Goal: Information Seeking & Learning: Learn about a topic

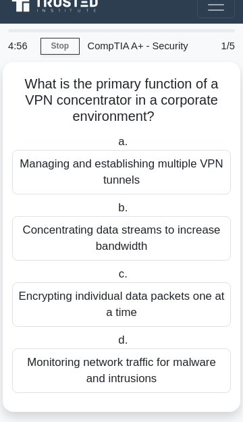
scroll to position [28, 0]
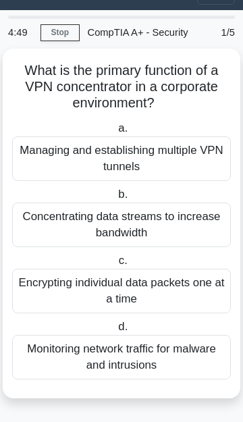
click at [189, 163] on div "Managing and establishing multiple VPN tunnels" at bounding box center [121, 158] width 219 height 45
click at [116, 133] on input "a. Managing and establishing multiple VPN tunnels" at bounding box center [116, 128] width 0 height 9
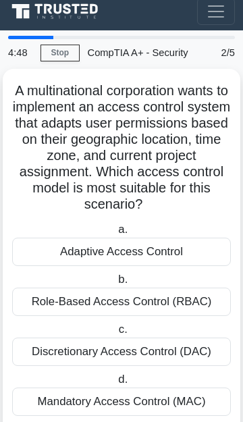
scroll to position [0, 0]
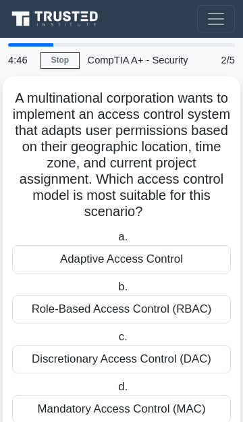
click at [207, 303] on div "Role-Based Access Control (RBAC)" at bounding box center [121, 309] width 219 height 28
click at [116, 292] on input "b. Role-Based Access Control (RBAC)" at bounding box center [116, 287] width 0 height 9
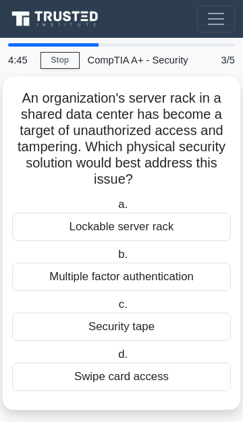
click at [203, 222] on div "Lockable server rack" at bounding box center [121, 227] width 219 height 28
click at [116, 209] on input "a. Lockable server rack" at bounding box center [116, 205] width 0 height 9
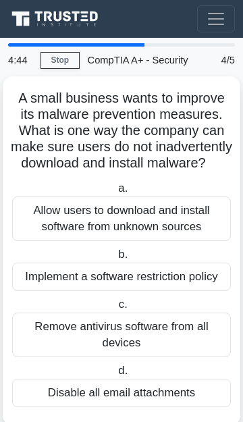
click at [207, 291] on div "Implement a software restriction policy" at bounding box center [121, 277] width 219 height 28
click at [116, 259] on input "b. Implement a software restriction policy" at bounding box center [116, 255] width 0 height 9
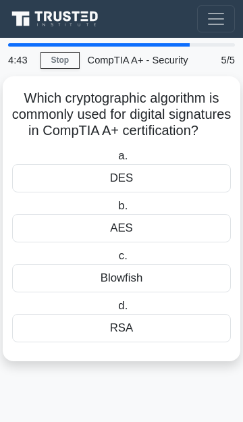
click at [203, 193] on div "DES" at bounding box center [121, 178] width 219 height 28
click at [116, 161] on input "a. DES" at bounding box center [116, 156] width 0 height 9
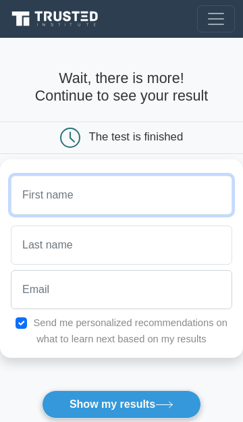
click at [197, 195] on input "text" at bounding box center [122, 195] width 222 height 39
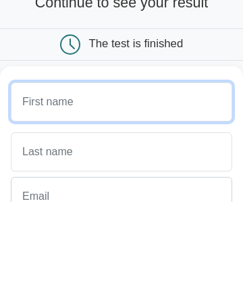
type input "[PERSON_NAME]"
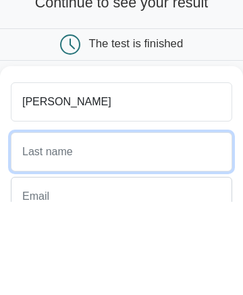
type input "Cabezon"
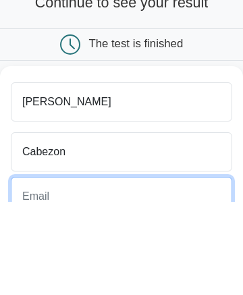
click at [29, 286] on input "email" at bounding box center [122, 289] width 222 height 39
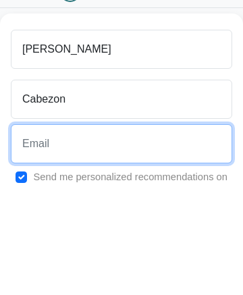
scroll to position [78, 0]
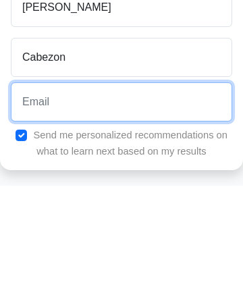
type input "[EMAIL_ADDRESS][DOMAIN_NAME]"
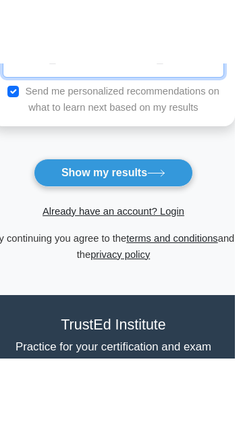
scroll to position [294, 0]
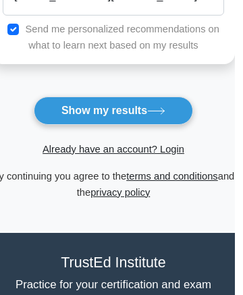
click at [67, 105] on button "Show my results" at bounding box center [121, 111] width 159 height 28
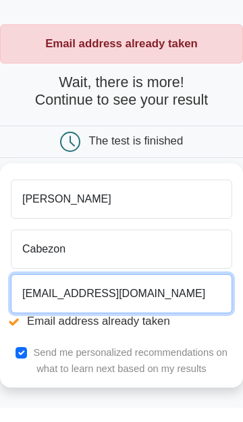
click at [187, 313] on input "cabezonhazelmae@gmail.com" at bounding box center [122, 307] width 222 height 39
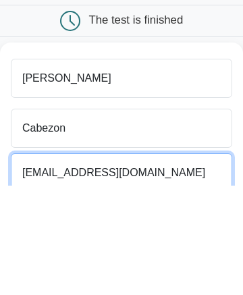
scroll to position [128, 0]
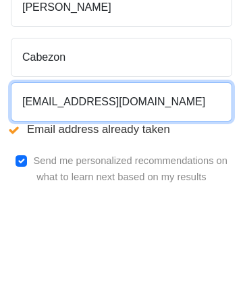
type input "hazelmaecabezon2004@gmail.com"
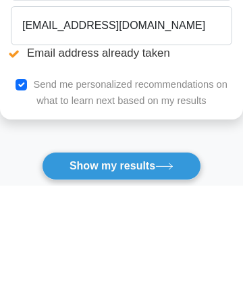
click at [65, 275] on button "Show my results" at bounding box center [121, 275] width 159 height 28
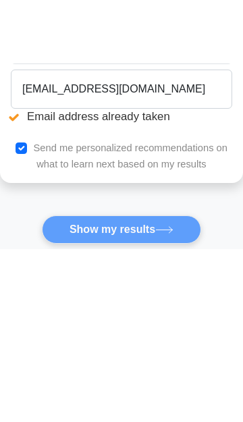
scroll to position [205, 0]
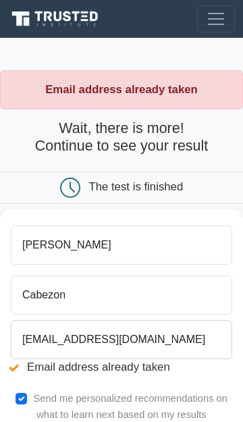
click at [174, 195] on div "The test is finished" at bounding box center [122, 188] width 162 height 20
click at [217, 29] on button "Toggle navigation" at bounding box center [216, 18] width 38 height 27
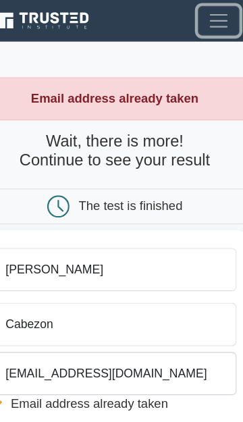
click at [216, 18] on span "Toggle navigation" at bounding box center [216, 19] width 20 height 20
click at [213, 20] on span "Toggle navigation" at bounding box center [216, 19] width 20 height 20
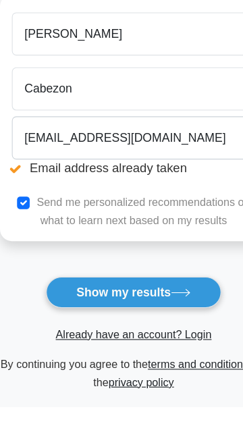
scroll to position [162, 0]
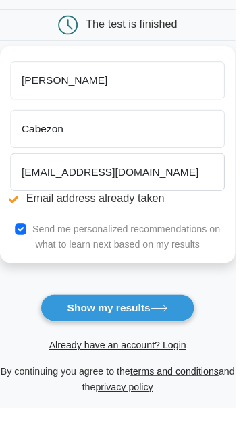
click at [131, 359] on link "Already have an account? Login" at bounding box center [122, 356] width 142 height 11
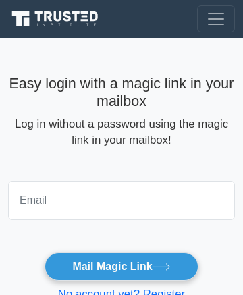
click at [180, 201] on input "email" at bounding box center [121, 200] width 227 height 39
type input "hazelmaecabezon2004@gmail.com"
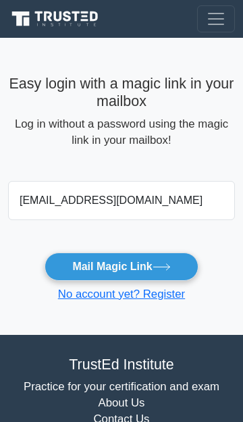
click at [160, 265] on icon at bounding box center [162, 266] width 18 height 7
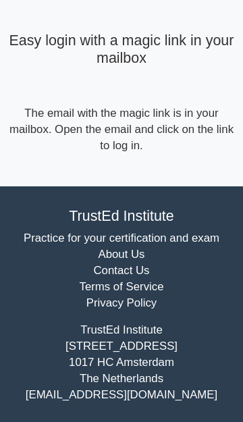
scroll to position [42, 0]
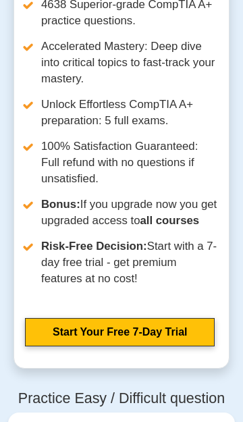
scroll to position [4537, 0]
click at [158, 318] on link "Start Your Free 7-Day Trial" at bounding box center [120, 332] width 190 height 28
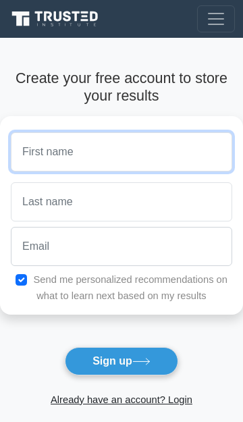
click at [158, 157] on input "text" at bounding box center [122, 151] width 222 height 39
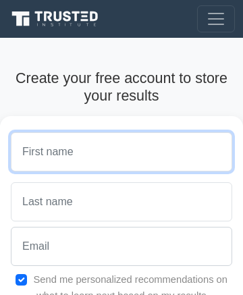
type input "Hazel Mae"
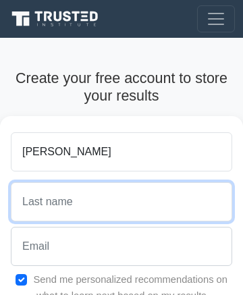
type input "Cabezon"
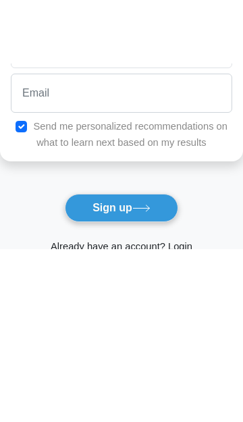
scroll to position [109, 0]
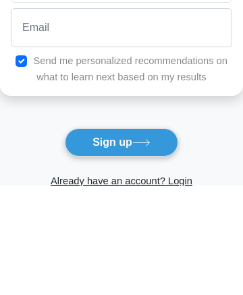
click at [145, 296] on link "Already have an account? Login" at bounding box center [122, 290] width 142 height 11
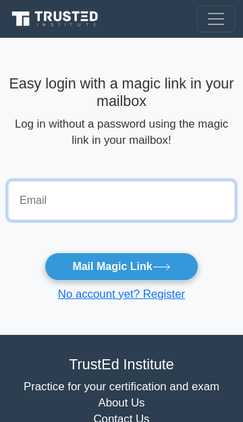
click at [126, 199] on input "email" at bounding box center [121, 200] width 227 height 39
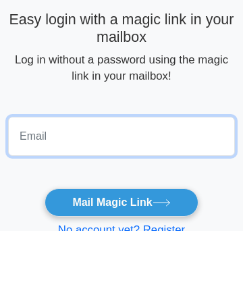
scroll to position [2, 0]
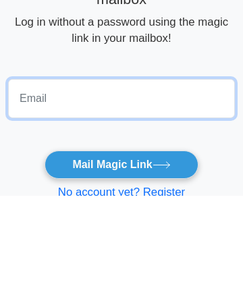
type input "[EMAIL_ADDRESS][DOMAIN_NAME]"
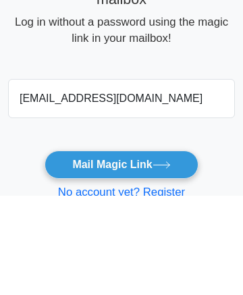
click at [160, 263] on icon at bounding box center [162, 264] width 18 height 7
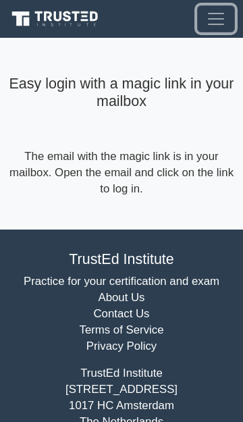
click at [230, 29] on button "Toggle navigation" at bounding box center [216, 18] width 38 height 27
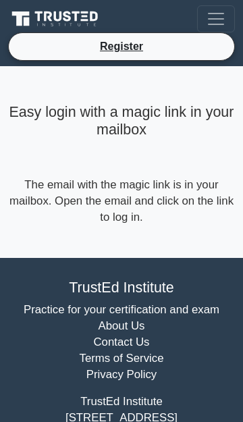
click at [117, 320] on link "About Us" at bounding box center [121, 326] width 47 height 13
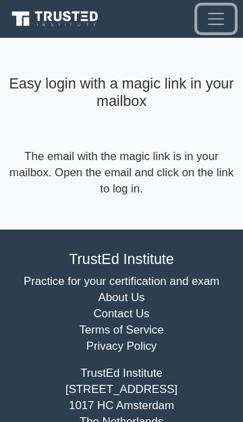
click at [222, 25] on span "Toggle navigation" at bounding box center [216, 19] width 20 height 20
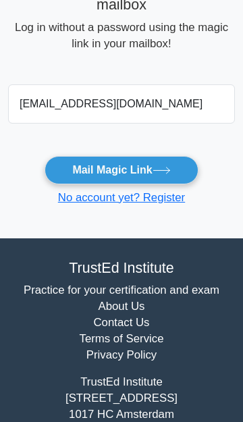
scroll to position [151, 0]
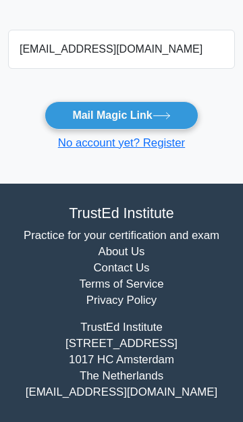
click at [74, 109] on button "Mail Magic Link" at bounding box center [121, 115] width 153 height 28
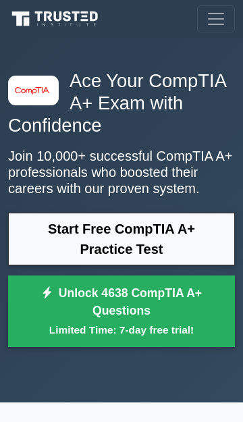
click at [180, 328] on small "Limited Time: 7-day free trial!" at bounding box center [121, 330] width 193 height 16
click at [213, 30] on button "Toggle navigation" at bounding box center [216, 18] width 38 height 27
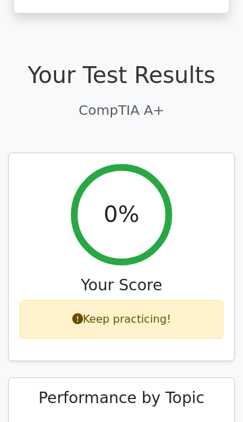
scroll to position [488, 0]
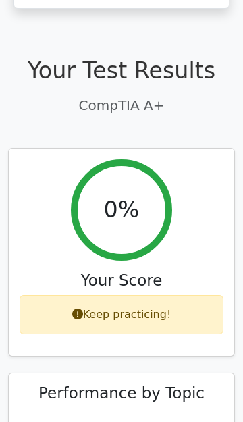
click at [195, 295] on div "Keep practicing!" at bounding box center [122, 314] width 204 height 39
click at [197, 295] on div "Keep practicing!" at bounding box center [122, 314] width 204 height 39
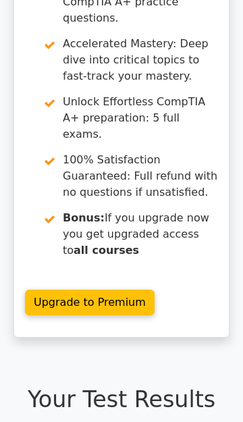
scroll to position [0, 0]
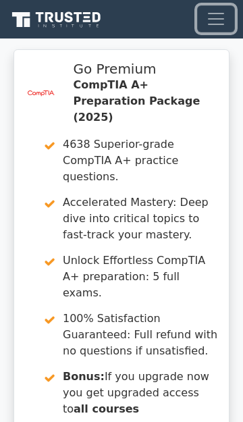
click at [198, 22] on button "Toggle navigation" at bounding box center [216, 18] width 38 height 27
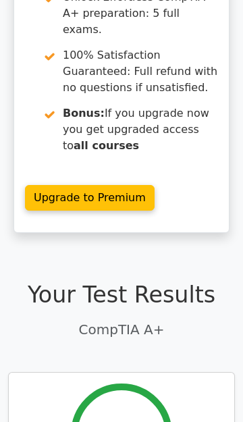
scroll to position [372, 0]
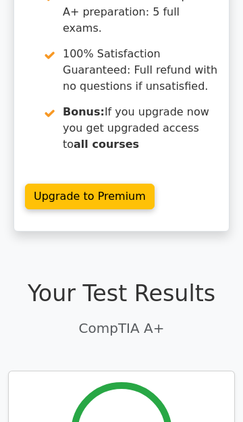
click at [49, 184] on link "Upgrade to Premium" at bounding box center [90, 197] width 130 height 26
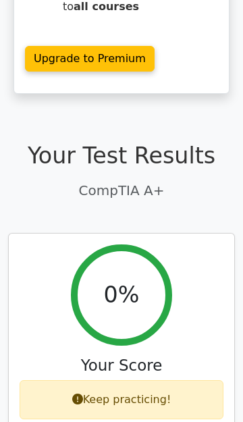
scroll to position [590, 0]
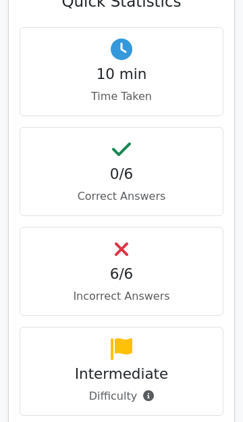
scroll to position [1172, 0]
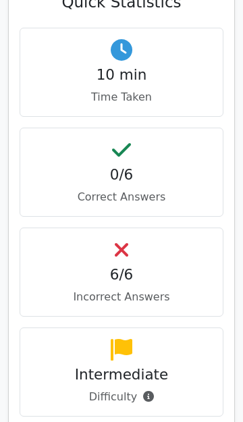
click at [185, 366] on h4 "Intermediate" at bounding box center [121, 375] width 181 height 18
click at [171, 366] on h4 "Intermediate" at bounding box center [121, 375] width 181 height 18
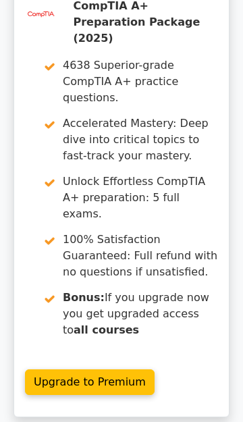
scroll to position [0, 0]
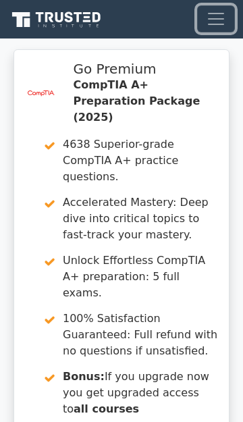
click at [205, 21] on button "Toggle navigation" at bounding box center [216, 18] width 38 height 27
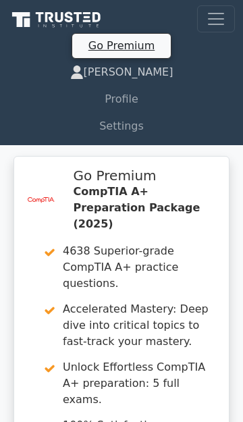
click at [105, 71] on link "[PERSON_NAME]" at bounding box center [121, 72] width 227 height 27
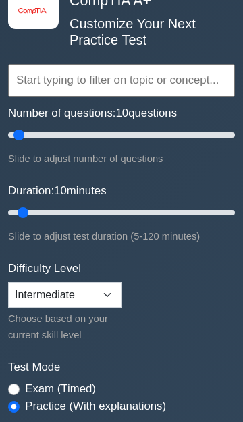
scroll to position [78, 0]
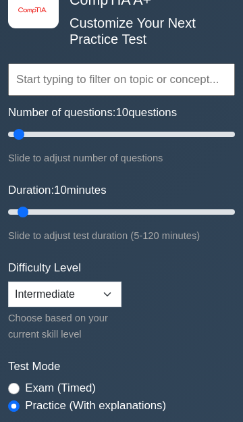
click at [99, 295] on select "Beginner Intermediate Expert" at bounding box center [65, 295] width 114 height 26
select select "beginner"
click at [8, 282] on select "Beginner Intermediate Expert" at bounding box center [65, 295] width 114 height 26
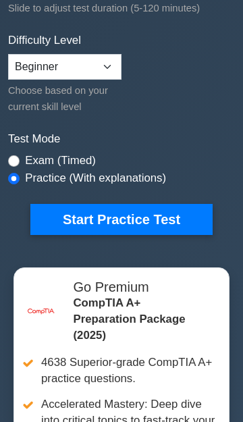
scroll to position [305, 0]
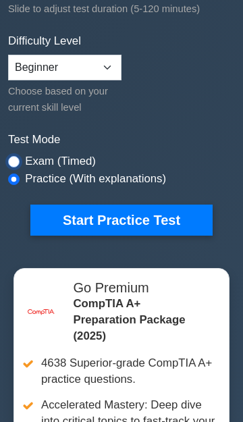
click at [17, 158] on input "radio" at bounding box center [13, 161] width 11 height 11
radio input "true"
click at [195, 221] on button "Start Practice Test" at bounding box center [121, 220] width 182 height 31
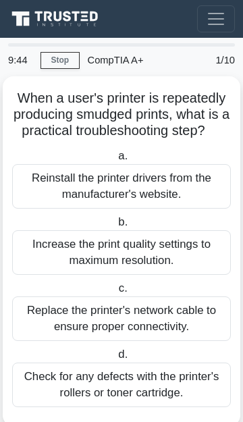
click at [156, 384] on div "Check for any defects with the printer's rollers or toner cartridge." at bounding box center [121, 385] width 219 height 45
click at [116, 359] on input "d. Check for any defects with the printer's rollers or toner cartridge." at bounding box center [116, 355] width 0 height 9
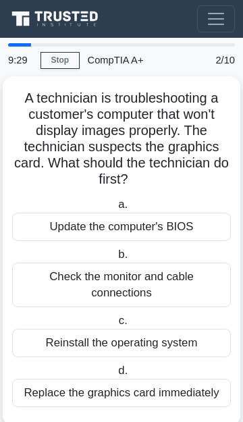
click at [168, 284] on div "Check the monitor and cable connections" at bounding box center [121, 285] width 219 height 45
click at [116, 259] on input "b. Check the monitor and cable connections" at bounding box center [116, 255] width 0 height 9
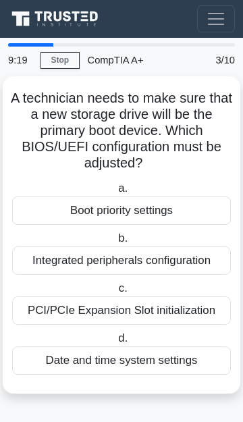
copy div "A technician needs to make sure that a new storage drive will be the primary bo…"
click at [197, 205] on div "Boot priority settings" at bounding box center [121, 211] width 219 height 28
click at [116, 193] on input "a. Boot priority settings" at bounding box center [116, 188] width 0 height 9
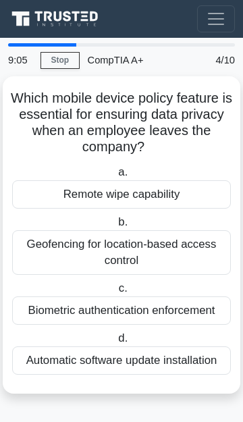
click at [182, 191] on div "Remote wipe capability" at bounding box center [121, 194] width 219 height 28
click at [116, 177] on input "a. Remote wipe capability" at bounding box center [116, 172] width 0 height 9
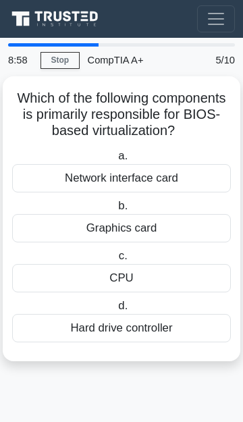
click at [183, 268] on div "CPU" at bounding box center [121, 278] width 219 height 28
click at [116, 261] on input "c. CPU" at bounding box center [116, 256] width 0 height 9
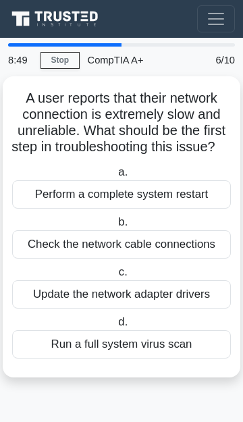
click at [194, 253] on div "Check the network cable connections" at bounding box center [121, 244] width 219 height 28
click at [116, 227] on input "b. Check the network cable connections" at bounding box center [116, 222] width 0 height 9
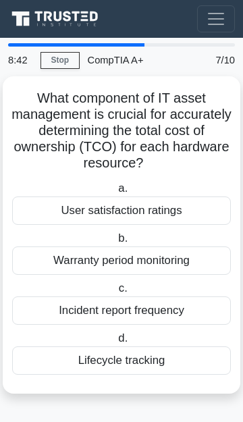
click at [180, 356] on div "Lifecycle tracking" at bounding box center [121, 361] width 219 height 28
click at [116, 343] on input "d. Lifecycle tracking" at bounding box center [116, 338] width 0 height 9
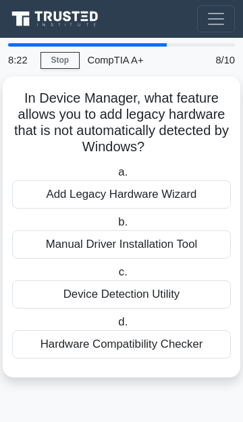
copy div "In Device Manager, what feature allows you to add legacy hardware that is not a…"
click at [209, 193] on div "Add Legacy Hardware Wizard" at bounding box center [121, 194] width 219 height 28
click at [116, 177] on input "a. Add Legacy Hardware Wizard" at bounding box center [116, 172] width 0 height 9
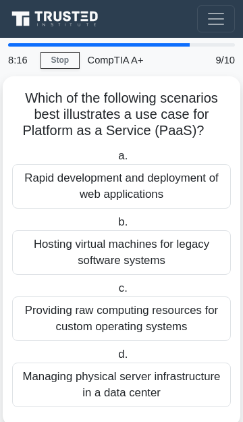
click at [178, 324] on div "Providing raw computing resources for custom operating systems" at bounding box center [121, 319] width 219 height 45
click at [116, 293] on input "c. Providing raw computing resources for custom operating systems" at bounding box center [116, 288] width 0 height 9
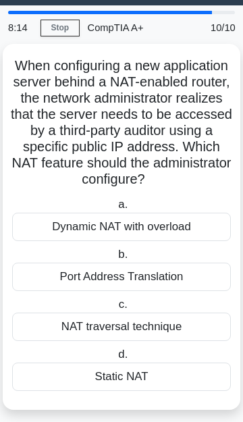
scroll to position [44, 0]
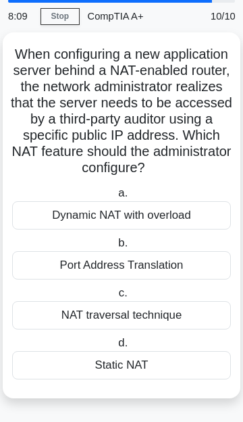
click at [170, 319] on div "NAT traversal technique" at bounding box center [121, 315] width 219 height 28
click at [116, 298] on input "c. NAT traversal technique" at bounding box center [116, 293] width 0 height 9
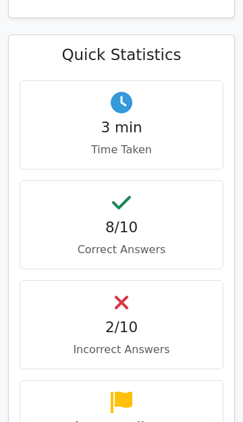
scroll to position [1188, 0]
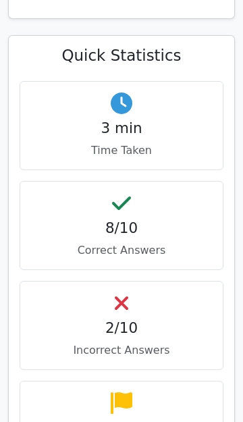
click at [180, 381] on div "Intermediate Difficulty" at bounding box center [122, 425] width 204 height 89
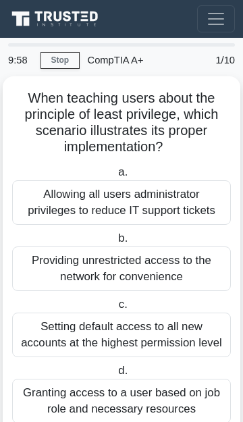
scroll to position [44, 0]
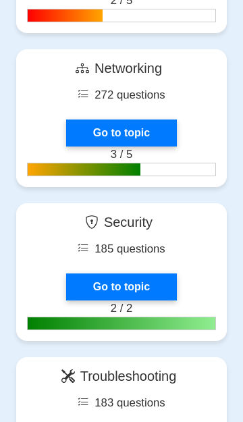
scroll to position [1367, 0]
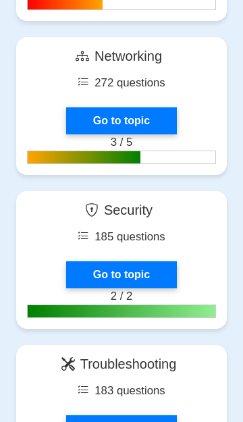
click at [162, 261] on link "Go to topic" at bounding box center [121, 274] width 111 height 27
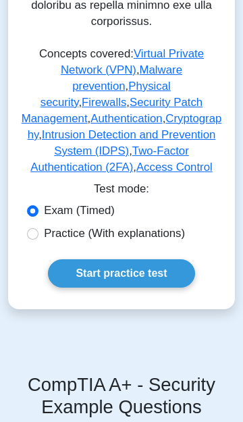
scroll to position [1115, 0]
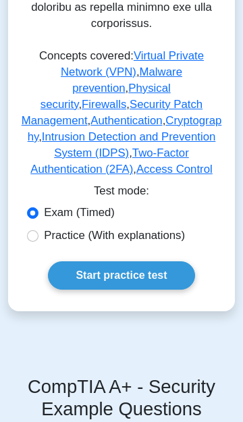
click at [173, 261] on link "Start practice test" at bounding box center [121, 275] width 147 height 28
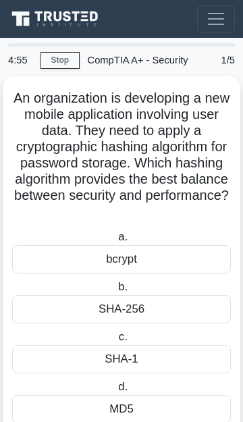
scroll to position [44, 0]
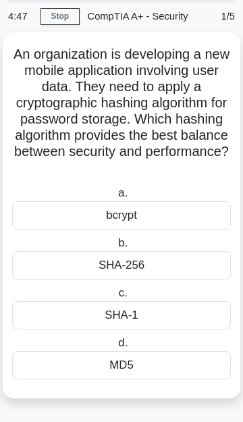
copy div "An organization is developing a new mobile application involving user data. The…"
click at [143, 214] on div "bcrypt" at bounding box center [121, 215] width 219 height 28
click at [116, 198] on input "a. bcrypt" at bounding box center [116, 193] width 0 height 9
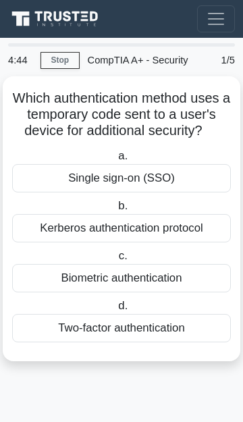
scroll to position [0, 0]
copy div "Which authentication method uses a temporary code sent to a user's device for a…"
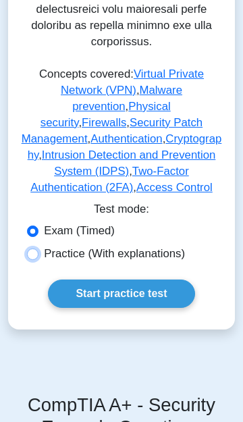
click at [34, 249] on input "Practice (With explanations)" at bounding box center [32, 254] width 11 height 11
radio input "true"
click at [47, 223] on label "Exam (Timed)" at bounding box center [79, 231] width 71 height 16
click at [39, 226] on input "Exam (Timed)" at bounding box center [32, 231] width 11 height 11
radio input "true"
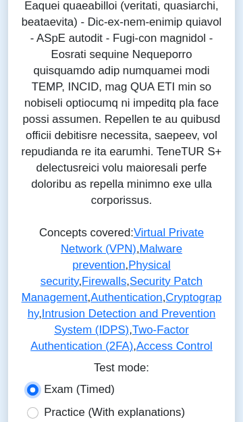
scroll to position [940, 0]
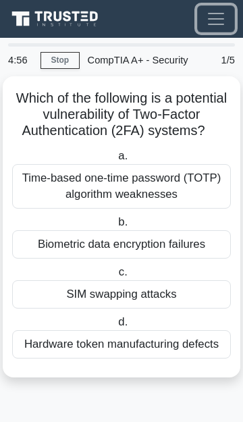
click at [223, 31] on button "Toggle navigation" at bounding box center [216, 18] width 38 height 27
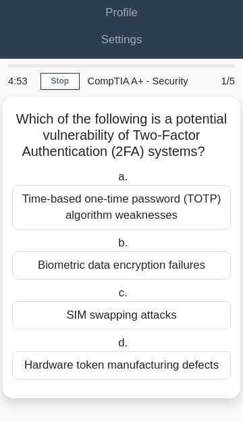
scroll to position [88, 0]
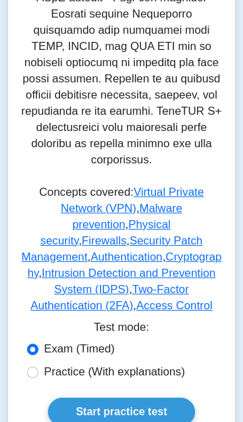
scroll to position [982, 0]
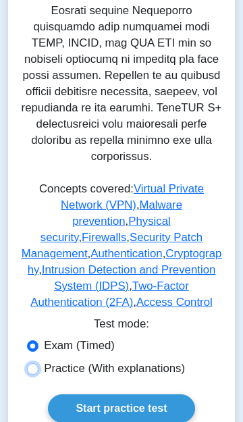
click at [35, 363] on input "Practice (With explanations)" at bounding box center [32, 368] width 11 height 11
radio input "true"
click at [176, 395] on link "Start practice test" at bounding box center [121, 409] width 147 height 28
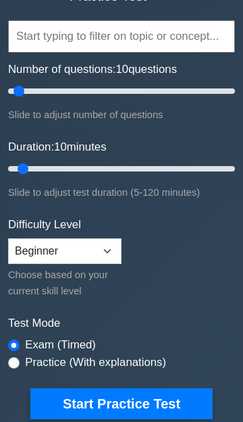
scroll to position [160, 0]
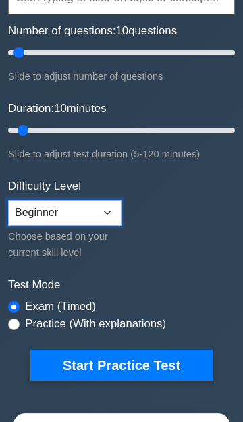
click at [35, 205] on select "Beginner Intermediate Expert" at bounding box center [65, 213] width 114 height 26
select select "intermediate"
click at [8, 200] on select "Beginner Intermediate Expert" at bounding box center [65, 213] width 114 height 26
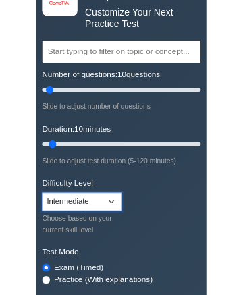
scroll to position [0, 0]
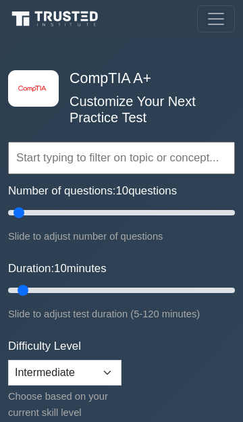
click at [34, 159] on input "text" at bounding box center [121, 158] width 227 height 32
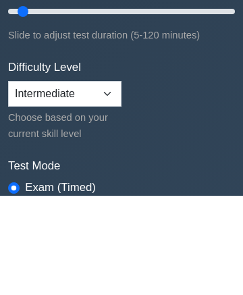
scroll to position [184, 0]
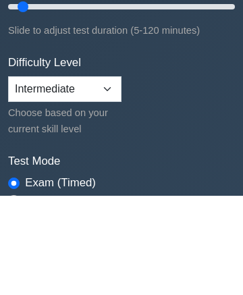
click at [205, 242] on form "Topics Hardware Operating Systems Networking Security Troubleshooting Mobile De…" at bounding box center [121, 124] width 227 height 465
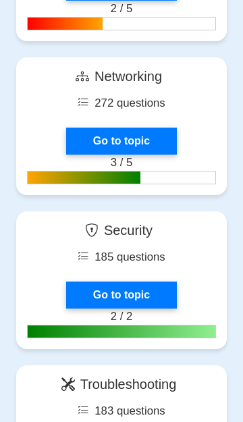
scroll to position [1346, 0]
click at [157, 282] on link "Go to topic" at bounding box center [121, 295] width 111 height 27
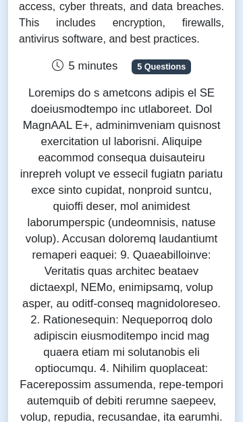
scroll to position [217, 0]
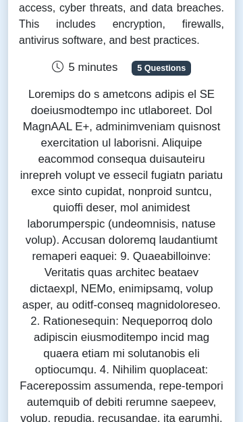
click at [86, 73] on span "5 minutes" at bounding box center [85, 67] width 66 height 13
click at [151, 70] on span "5 Questions" at bounding box center [161, 68] width 59 height 14
click at [155, 64] on span "5 Questions" at bounding box center [161, 68] width 59 height 14
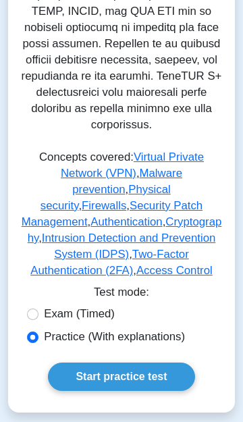
scroll to position [1015, 0]
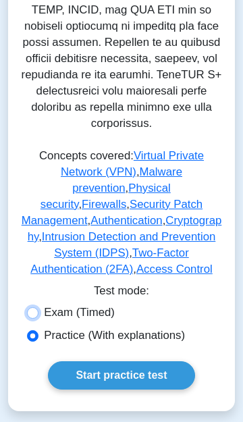
click at [32, 307] on input "Exam (Timed)" at bounding box center [32, 312] width 11 height 11
radio input "true"
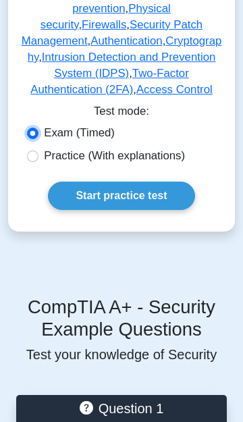
scroll to position [0, 0]
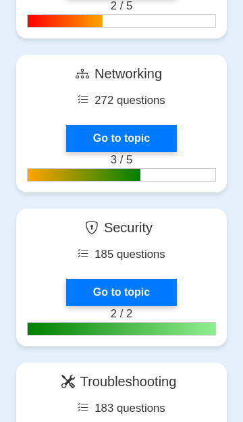
scroll to position [1355, 0]
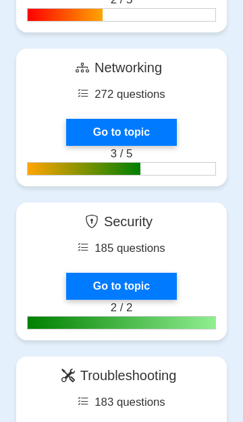
click at [177, 273] on link "Go to topic" at bounding box center [121, 286] width 111 height 27
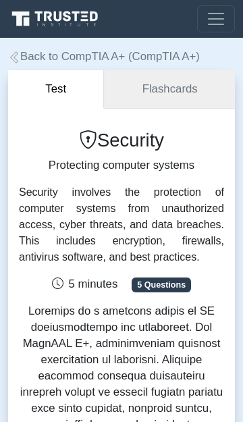
click at [177, 80] on link "Flashcards" at bounding box center [169, 89] width 131 height 39
click at [20, 55] on link "Back to CompTIA A+ (CompTIA A+)" at bounding box center [104, 56] width 192 height 13
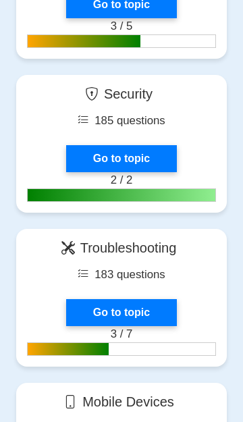
scroll to position [1483, 0]
click at [89, 145] on link "Go to topic" at bounding box center [121, 158] width 111 height 27
click at [128, 145] on link "Go to topic" at bounding box center [121, 158] width 111 height 27
click at [100, 145] on link "Go to topic" at bounding box center [121, 158] width 111 height 27
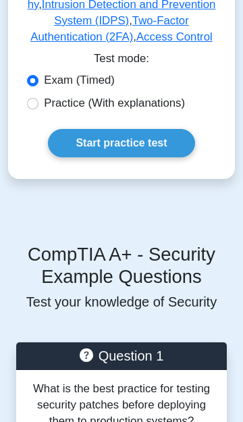
scroll to position [1246, 0]
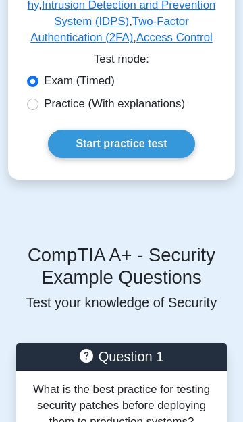
click at [103, 130] on link "Start practice test" at bounding box center [121, 144] width 147 height 28
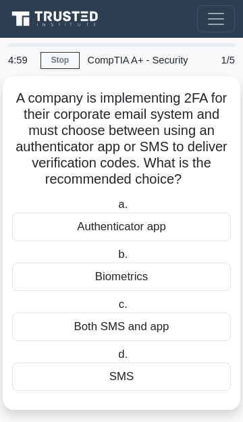
click at [193, 226] on div "Authenticator app" at bounding box center [121, 227] width 219 height 28
click at [116, 209] on input "a. Authenticator app" at bounding box center [116, 205] width 0 height 9
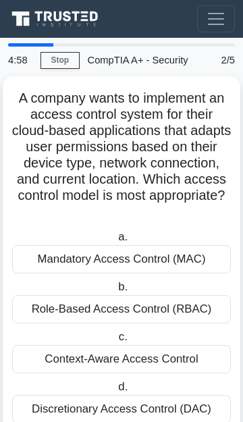
click at [184, 261] on div "Mandatory Access Control (MAC)" at bounding box center [121, 259] width 219 height 28
click at [116, 242] on input "a. Mandatory Access Control (MAC)" at bounding box center [116, 237] width 0 height 9
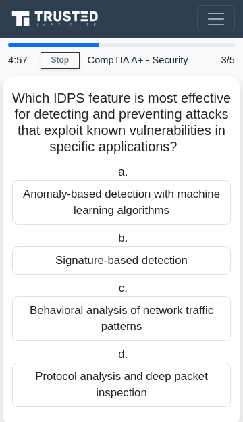
click at [182, 260] on div "Signature-based detection" at bounding box center [121, 261] width 219 height 28
click at [116, 243] on input "b. Signature-based detection" at bounding box center [116, 238] width 0 height 9
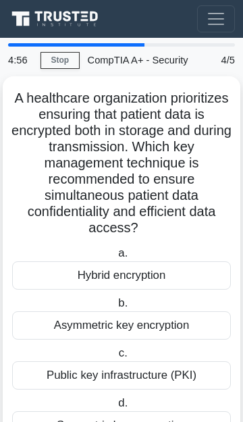
click at [182, 334] on div "Asymmetric key encryption" at bounding box center [121, 325] width 219 height 28
click at [116, 308] on input "b. Asymmetric key encryption" at bounding box center [116, 303] width 0 height 9
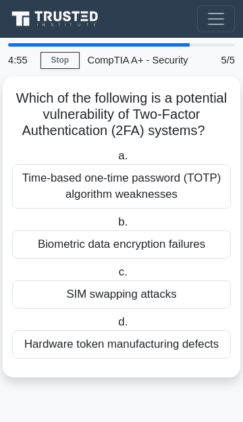
click at [191, 243] on div "Biometric data encryption failures" at bounding box center [121, 244] width 219 height 28
click at [116, 227] on input "b. Biometric data encryption failures" at bounding box center [116, 222] width 0 height 9
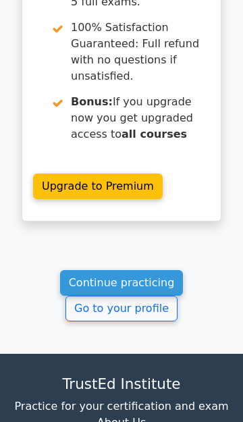
scroll to position [2672, 0]
click at [166, 296] on link "Go to your profile" at bounding box center [122, 309] width 112 height 26
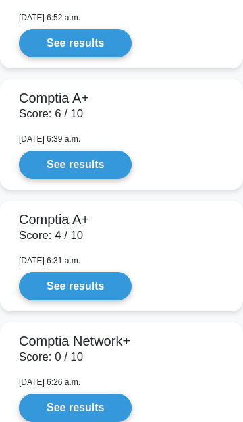
scroll to position [2340, 0]
click at [77, 151] on link "See results" at bounding box center [75, 165] width 113 height 28
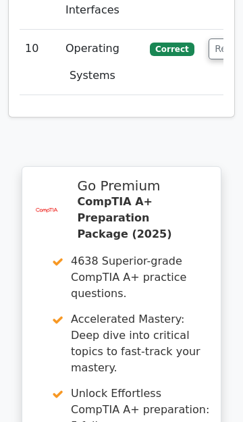
scroll to position [3377, 0]
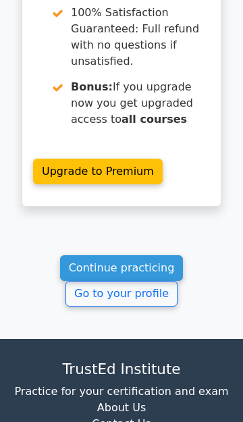
click at [78, 255] on link "Continue practicing" at bounding box center [122, 268] width 124 height 26
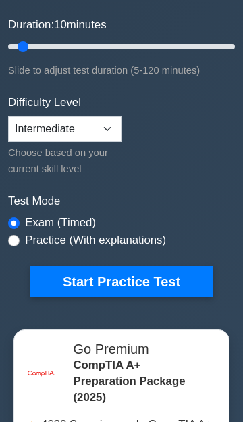
scroll to position [247, 0]
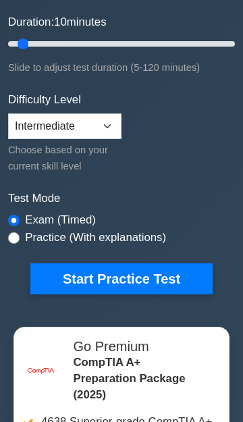
click at [183, 274] on button "Start Practice Test" at bounding box center [121, 278] width 182 height 31
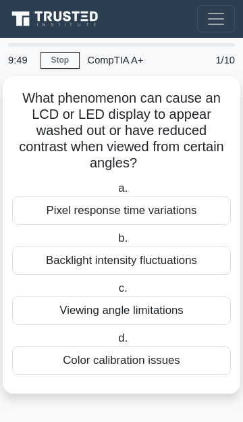
click at [161, 309] on div "Viewing angle limitations" at bounding box center [121, 311] width 219 height 28
click at [116, 293] on input "c. Viewing angle limitations" at bounding box center [116, 288] width 0 height 9
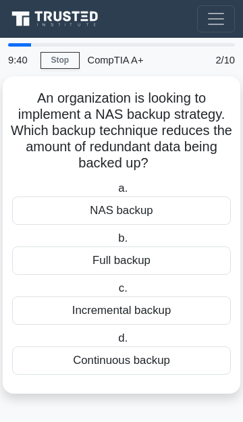
click at [155, 303] on div "Incremental backup" at bounding box center [121, 311] width 219 height 28
click at [116, 293] on input "c. Incremental backup" at bounding box center [116, 288] width 0 height 9
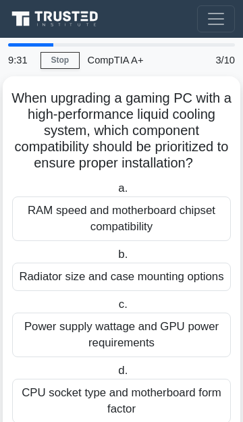
click at [170, 276] on div "Radiator size and case mounting options" at bounding box center [121, 277] width 219 height 28
click at [116, 259] on input "b. Radiator size and case mounting options" at bounding box center [116, 255] width 0 height 9
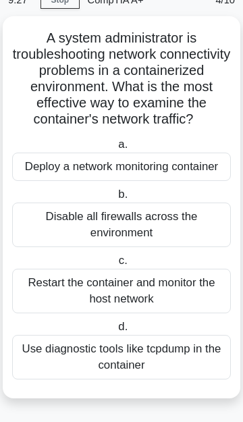
scroll to position [59, 0]
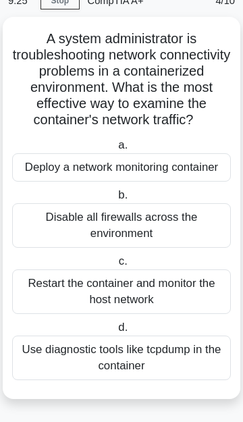
copy div "A system administrator is troubleshooting network connectivity problems in a co…"
click at [155, 353] on div "Use diagnostic tools like tcpdump in the container" at bounding box center [121, 358] width 219 height 45
click at [116, 332] on input "d. Use diagnostic tools like tcpdump in the container" at bounding box center [116, 328] width 0 height 9
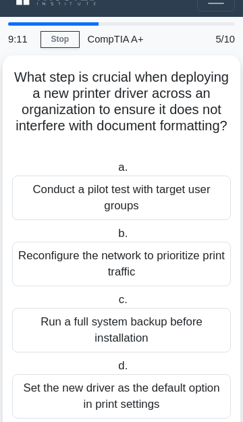
scroll to position [21, 0]
click at [105, 191] on div "Conduct a pilot test with target user groups" at bounding box center [121, 198] width 219 height 45
click at [116, 172] on input "a. Conduct a pilot test with target user groups" at bounding box center [116, 167] width 0 height 9
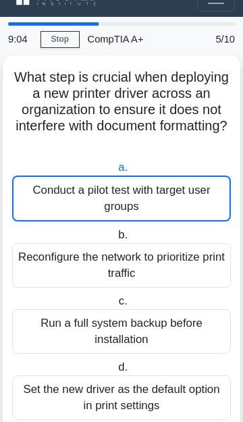
scroll to position [0, 0]
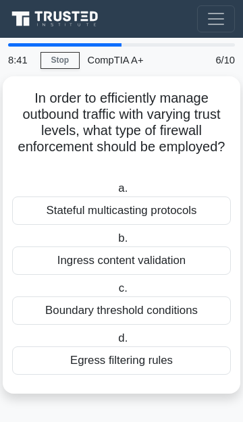
click at [163, 357] on div "Egress filtering rules" at bounding box center [121, 361] width 219 height 28
click at [116, 343] on input "d. Egress filtering rules" at bounding box center [116, 338] width 0 height 9
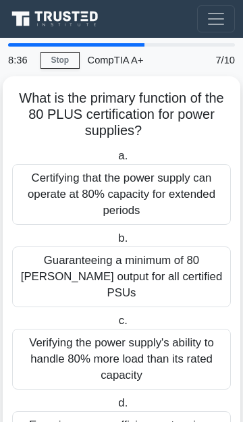
scroll to position [60, 0]
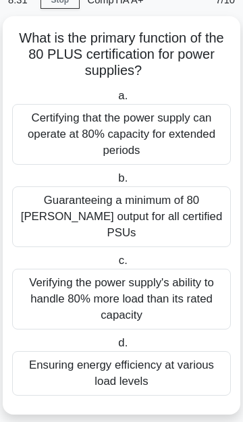
click at [151, 355] on div "Ensuring energy efficiency at various load levels" at bounding box center [121, 373] width 219 height 45
click at [116, 348] on input "d. Ensuring energy efficiency at various load levels" at bounding box center [116, 343] width 0 height 9
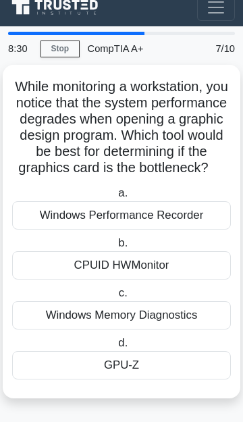
scroll to position [0, 0]
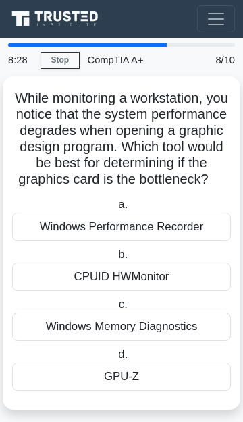
click at [18, 99] on h5 "While monitoring a workstation, you notice that the system performance degrades…" at bounding box center [122, 139] width 222 height 99
click at [24, 98] on h5 "While monitoring a workstation, you notice that the system performance degrades…" at bounding box center [122, 139] width 222 height 99
copy div "While monitoring a workstation, you notice that the system performance degrades…"
click at [177, 369] on div "GPU-Z" at bounding box center [121, 377] width 219 height 28
click at [116, 359] on input "d. GPU-Z" at bounding box center [116, 355] width 0 height 9
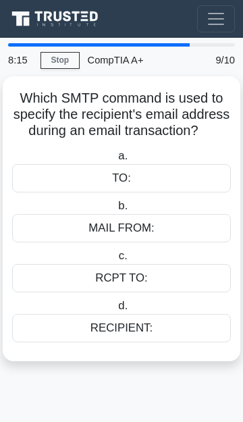
click at [25, 99] on h5 "Which SMTP command is used to specify the recipient's email address during an e…" at bounding box center [122, 115] width 222 height 50
copy div "Which SMTP command is used to specify the recipient's email address during an e…"
click at [199, 274] on div "RCPT TO:" at bounding box center [121, 278] width 219 height 28
click at [116, 261] on input "c. RCPT TO:" at bounding box center [116, 256] width 0 height 9
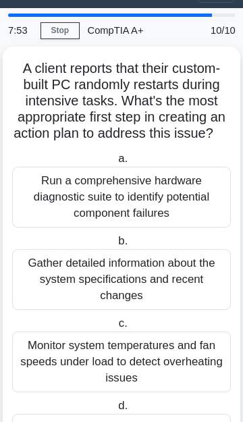
scroll to position [125, 0]
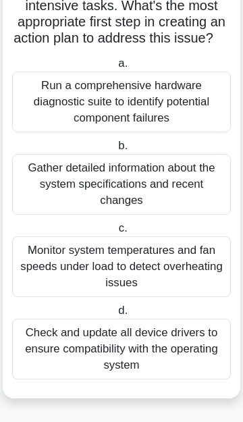
click at [180, 357] on div "Check and update all device drivers to ensure compatibility with the operating …" at bounding box center [121, 349] width 219 height 61
click at [116, 316] on input "d. Check and update all device drivers to ensure compatibility with the operati…" at bounding box center [116, 311] width 0 height 9
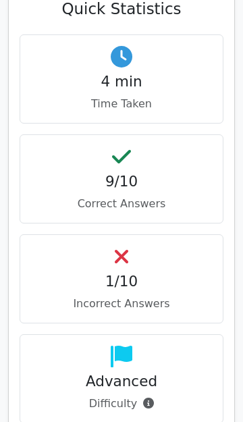
scroll to position [1344, 0]
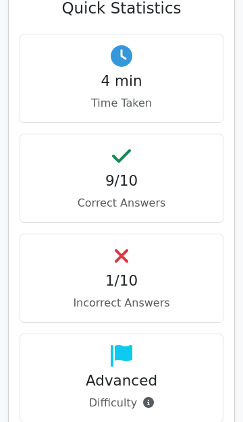
click at [143, 397] on icon at bounding box center [148, 402] width 11 height 11
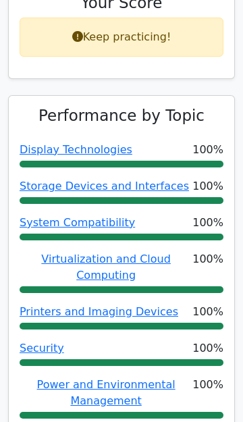
scroll to position [769, 0]
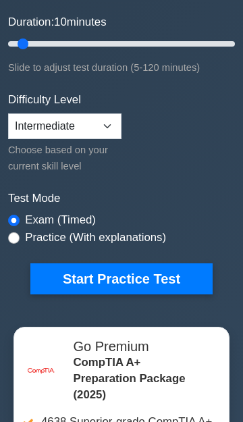
click at [31, 128] on select "Beginner Intermediate Expert" at bounding box center [65, 127] width 114 height 26
click at [8, 114] on select "Beginner Intermediate Expert" at bounding box center [65, 127] width 114 height 26
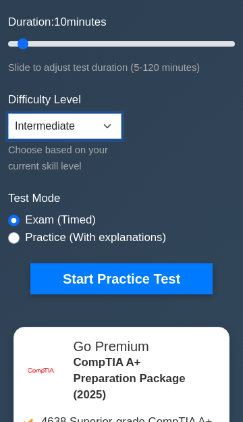
click at [25, 129] on select "Beginner Intermediate Expert" at bounding box center [65, 127] width 114 height 26
click at [8, 114] on select "Beginner Intermediate Expert" at bounding box center [65, 127] width 114 height 26
click at [20, 129] on select "Beginner Intermediate Expert" at bounding box center [65, 127] width 114 height 26
select select "intermediate"
click at [8, 114] on select "Beginner Intermediate Expert" at bounding box center [65, 127] width 114 height 26
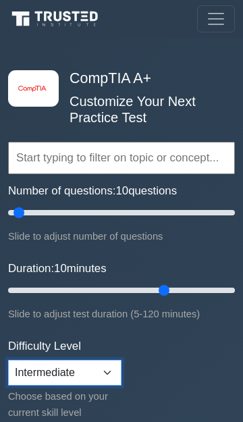
type input "85"
click at [95, 364] on select "Beginner Intermediate Expert" at bounding box center [65, 373] width 114 height 26
click at [8, 360] on select "Beginner Intermediate Expert" at bounding box center [65, 373] width 114 height 26
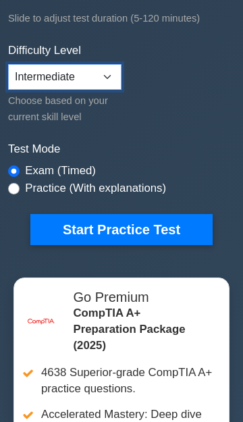
scroll to position [306, 0]
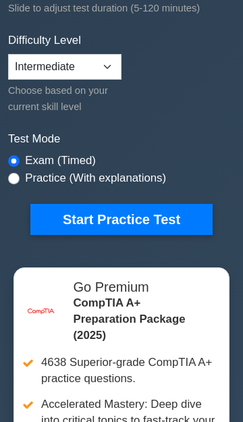
click at [192, 220] on button "Start Practice Test" at bounding box center [121, 219] width 182 height 31
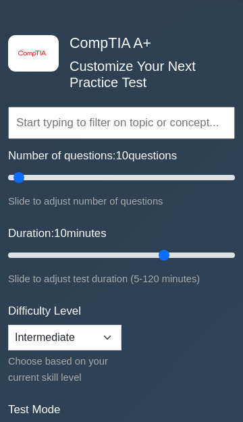
scroll to position [35, 0]
type input "10"
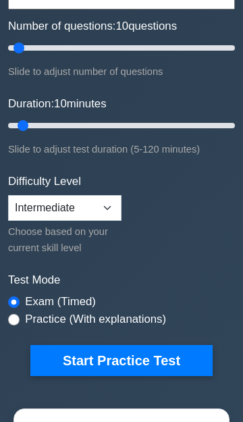
scroll to position [164, 0]
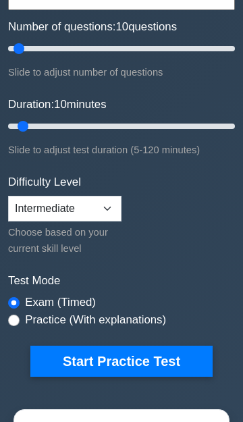
click at [161, 363] on button "Start Practice Test" at bounding box center [121, 361] width 182 height 31
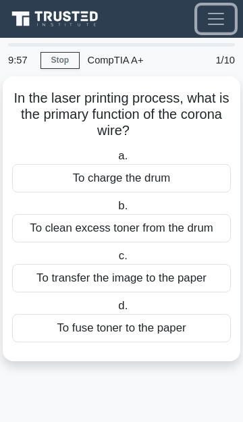
click at [213, 22] on span "Toggle navigation" at bounding box center [216, 19] width 20 height 20
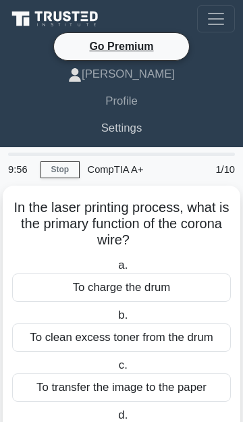
click at [120, 134] on link "Settings" at bounding box center [121, 128] width 227 height 27
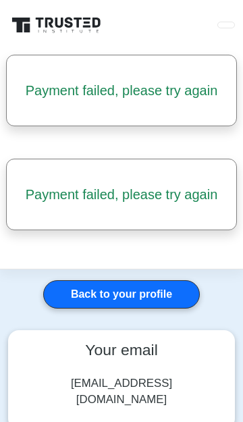
click at [178, 291] on link "Back to your profile" at bounding box center [121, 294] width 157 height 28
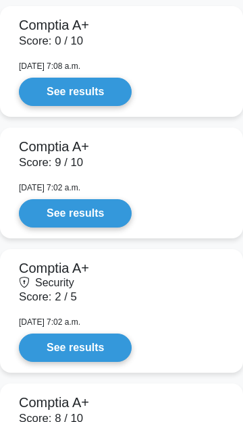
scroll to position [1305, 0]
click at [44, 199] on link "See results" at bounding box center [75, 213] width 113 height 28
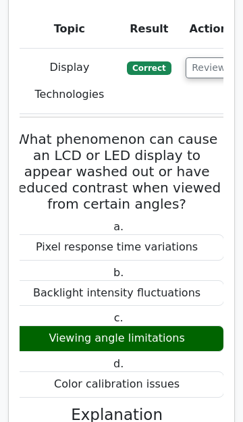
scroll to position [1913, 0]
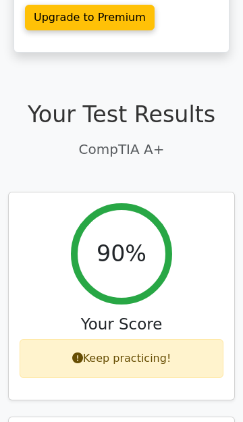
scroll to position [445, 0]
